Goal: Transaction & Acquisition: Subscribe to service/newsletter

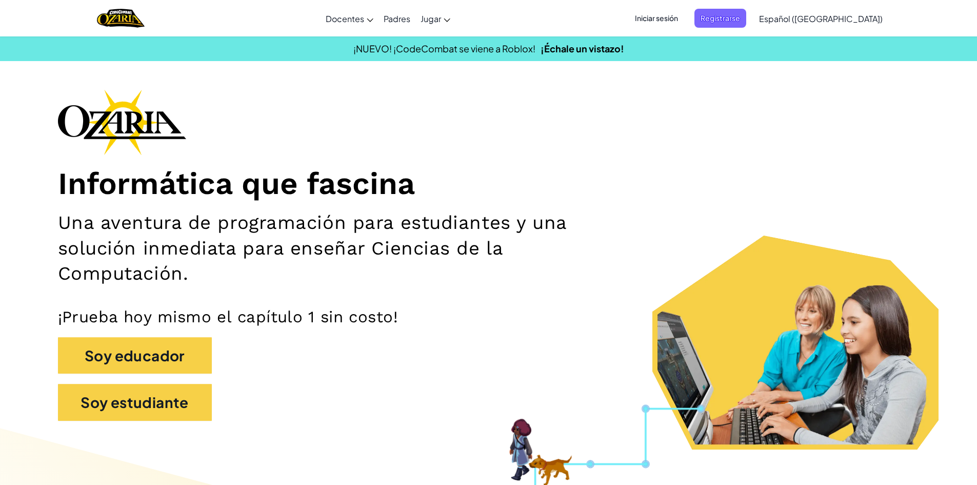
click at [684, 15] on span "Iniciar sesión" at bounding box center [656, 18] width 55 height 19
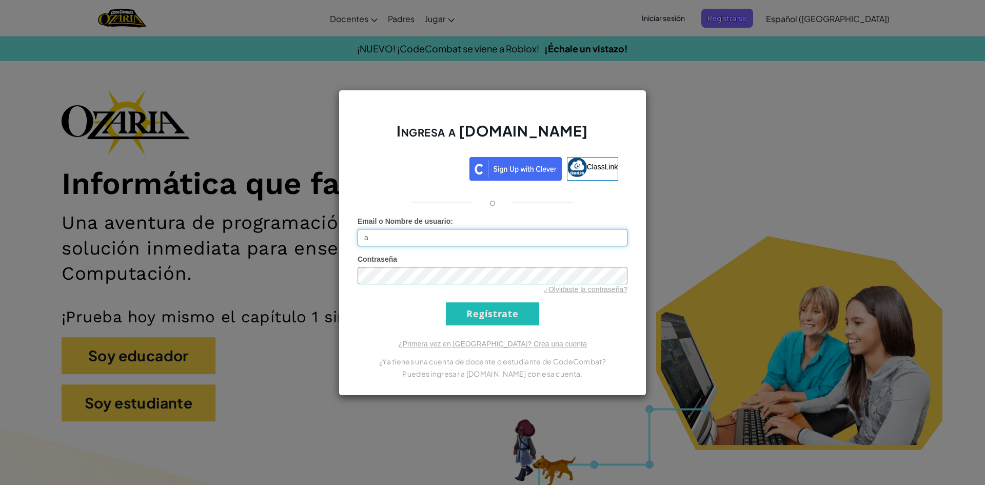
type input "[EMAIL_ADDRESS][DOMAIN_NAME]"
click at [446, 302] on input "Regístrate" at bounding box center [492, 313] width 93 height 23
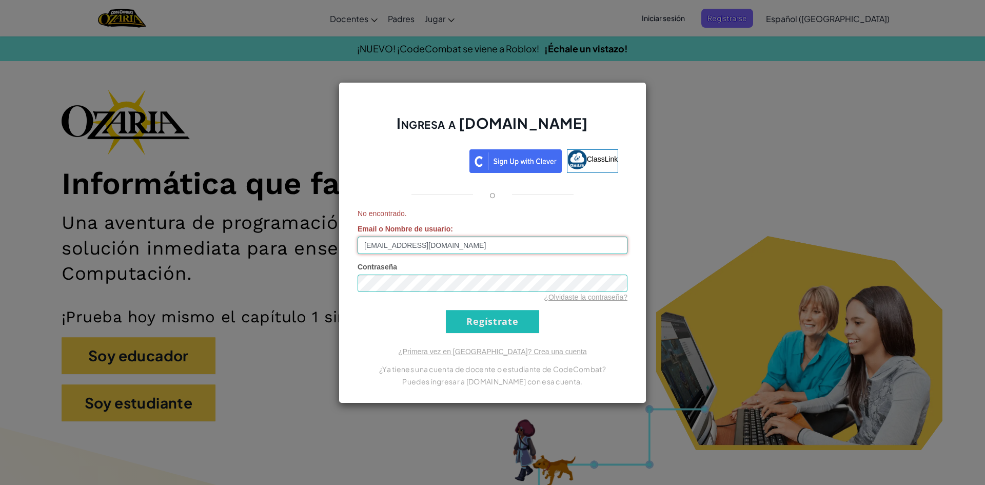
click at [462, 252] on input "[EMAIL_ADDRESS][DOMAIN_NAME]" at bounding box center [492, 244] width 270 height 17
click at [773, 136] on div "Ingresa a [DOMAIN_NAME] ClassLink o No encontrado. Email o Nombre de usuario : …" at bounding box center [492, 242] width 985 height 485
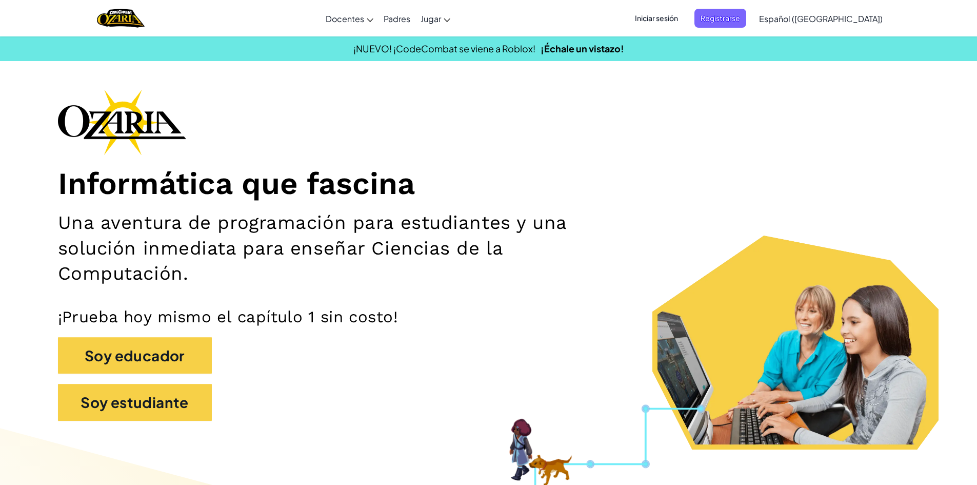
click at [683, 21] on span "Iniciar sesión" at bounding box center [656, 18] width 55 height 19
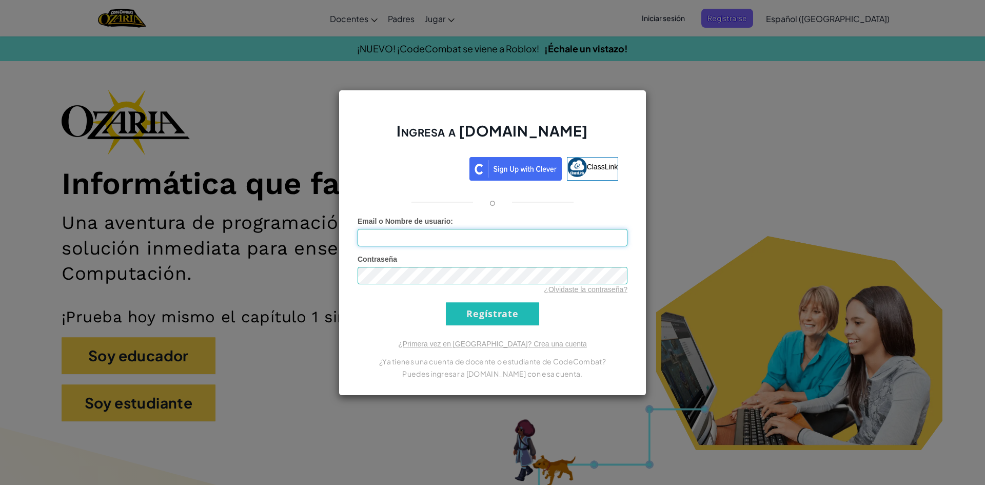
click at [414, 238] on input "Email o Nombre de usuario :" at bounding box center [492, 237] width 270 height 17
click at [472, 314] on input "Regístrate" at bounding box center [492, 313] width 93 height 23
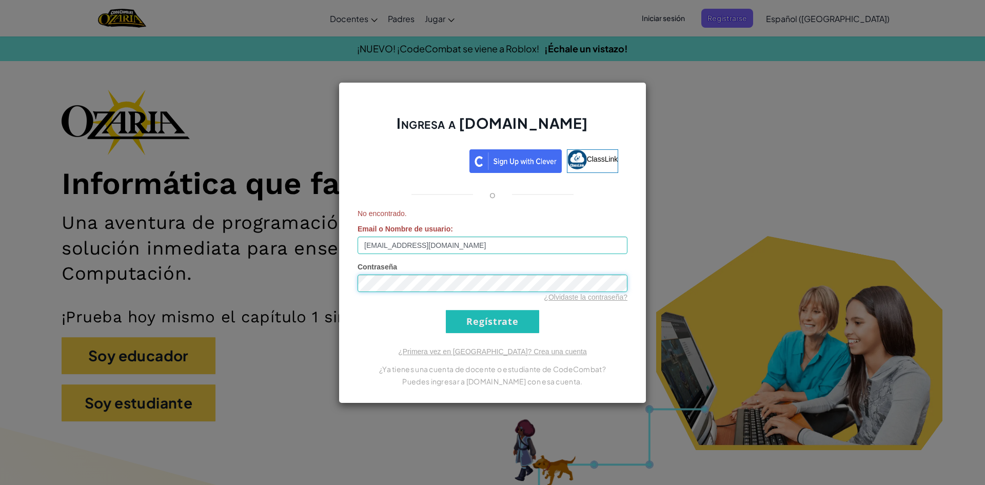
click at [205, 277] on div "Ingresa a [DOMAIN_NAME] ClassLink o No encontrado. Email o Nombre de usuario : …" at bounding box center [492, 242] width 985 height 485
click at [458, 239] on input "[EMAIL_ADDRESS][DOMAIN_NAME]" at bounding box center [492, 244] width 270 height 17
click at [446, 310] on input "Regístrate" at bounding box center [492, 321] width 93 height 23
click at [371, 247] on input "[EMAIL_ADDRESS][DOMAIN_NAME]" at bounding box center [492, 244] width 270 height 17
click at [372, 249] on input "[EMAIL_ADDRESS][DOMAIN_NAME]" at bounding box center [492, 244] width 270 height 17
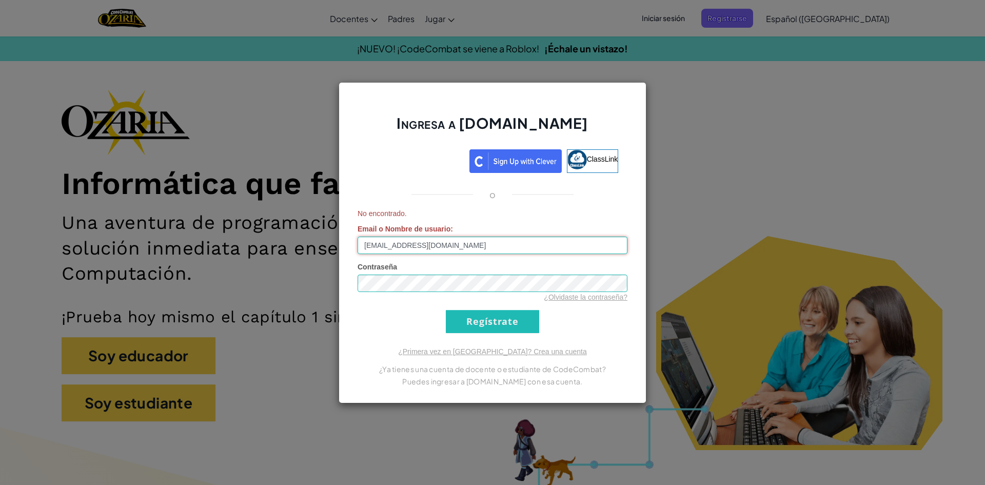
type input "[EMAIL_ADDRESS][DOMAIN_NAME]"
click at [446, 310] on input "Regístrate" at bounding box center [492, 321] width 93 height 23
